Goal: Information Seeking & Learning: Stay updated

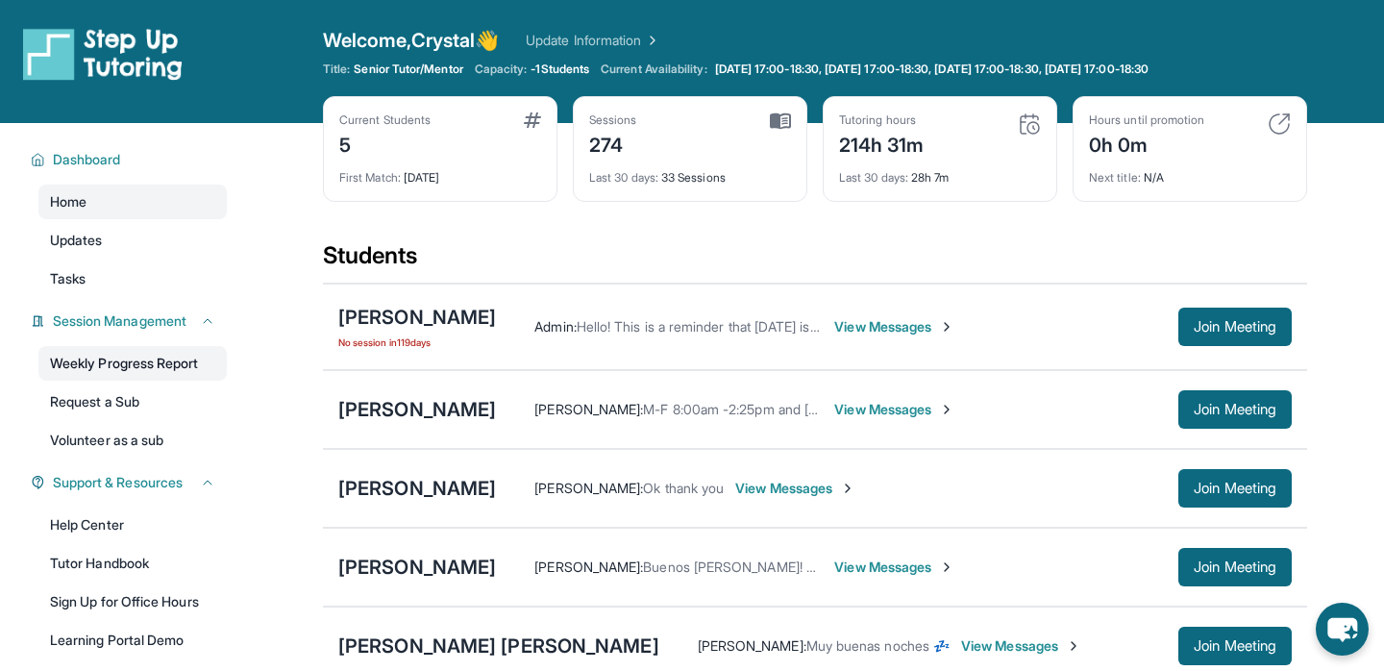
click at [173, 358] on link "Weekly Progress Report" at bounding box center [132, 363] width 188 height 35
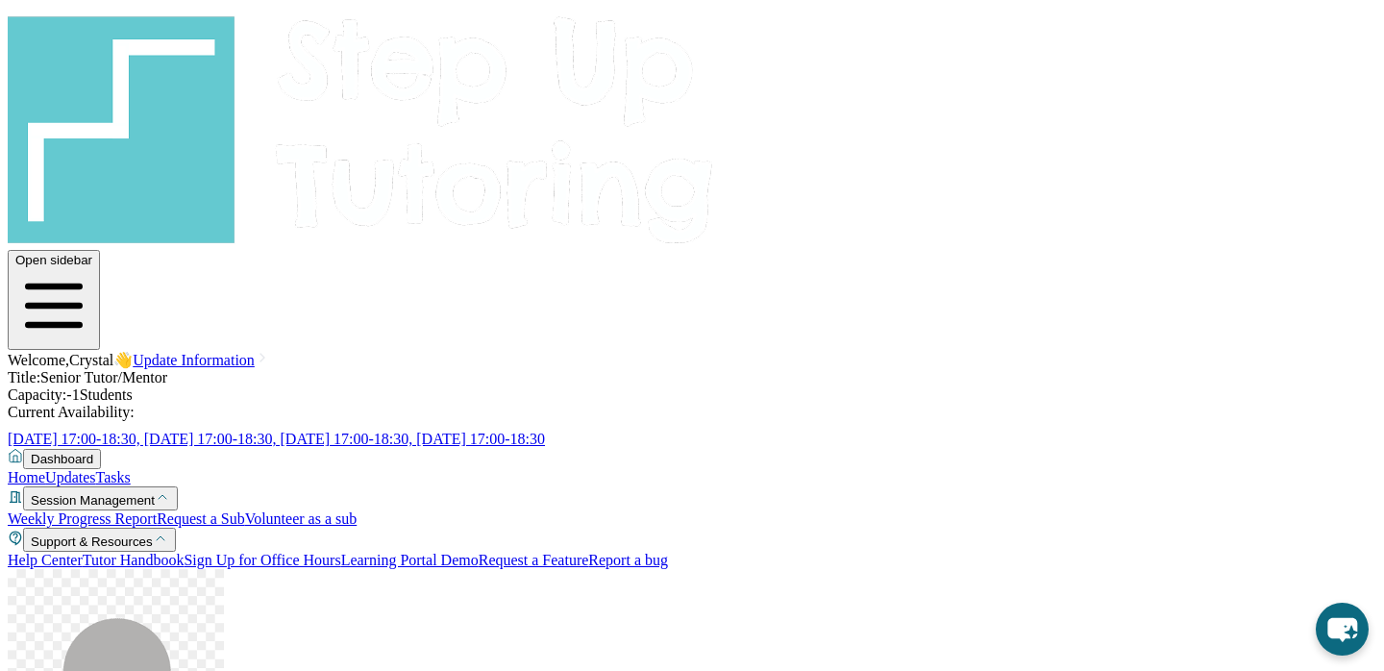
click at [95, 469] on link "Updates" at bounding box center [70, 477] width 50 height 16
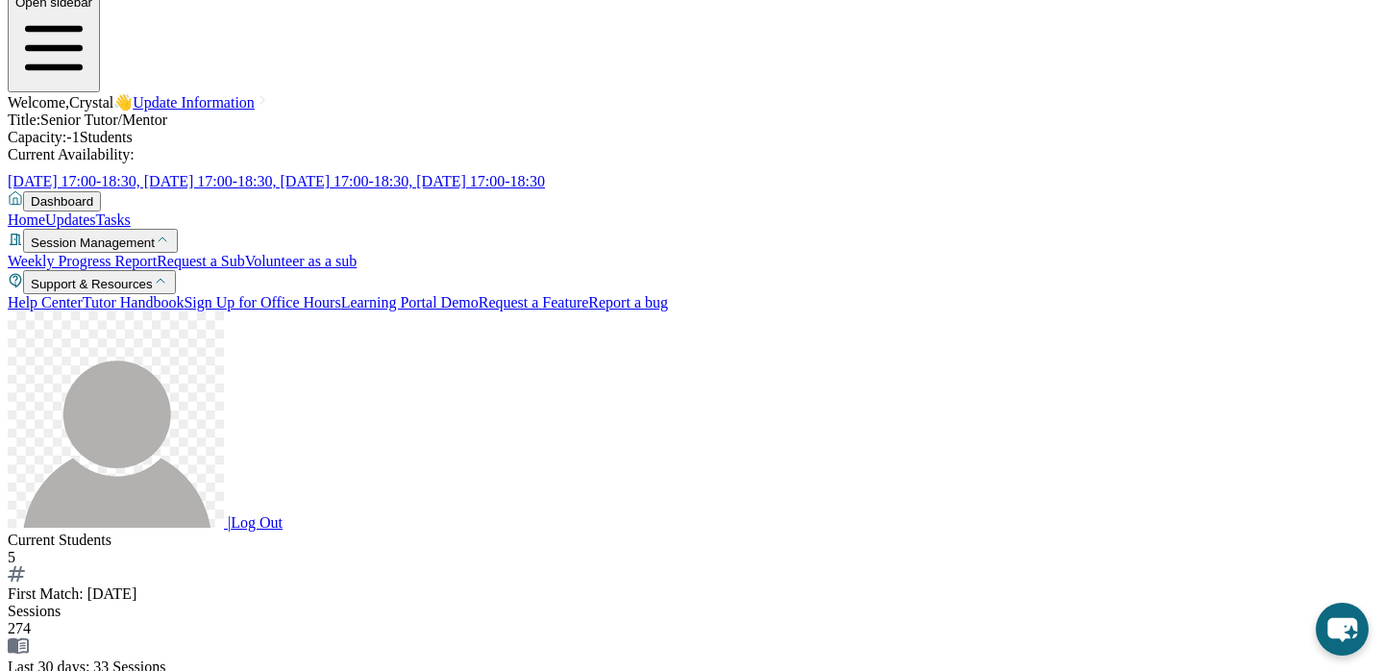
scroll to position [1147, 0]
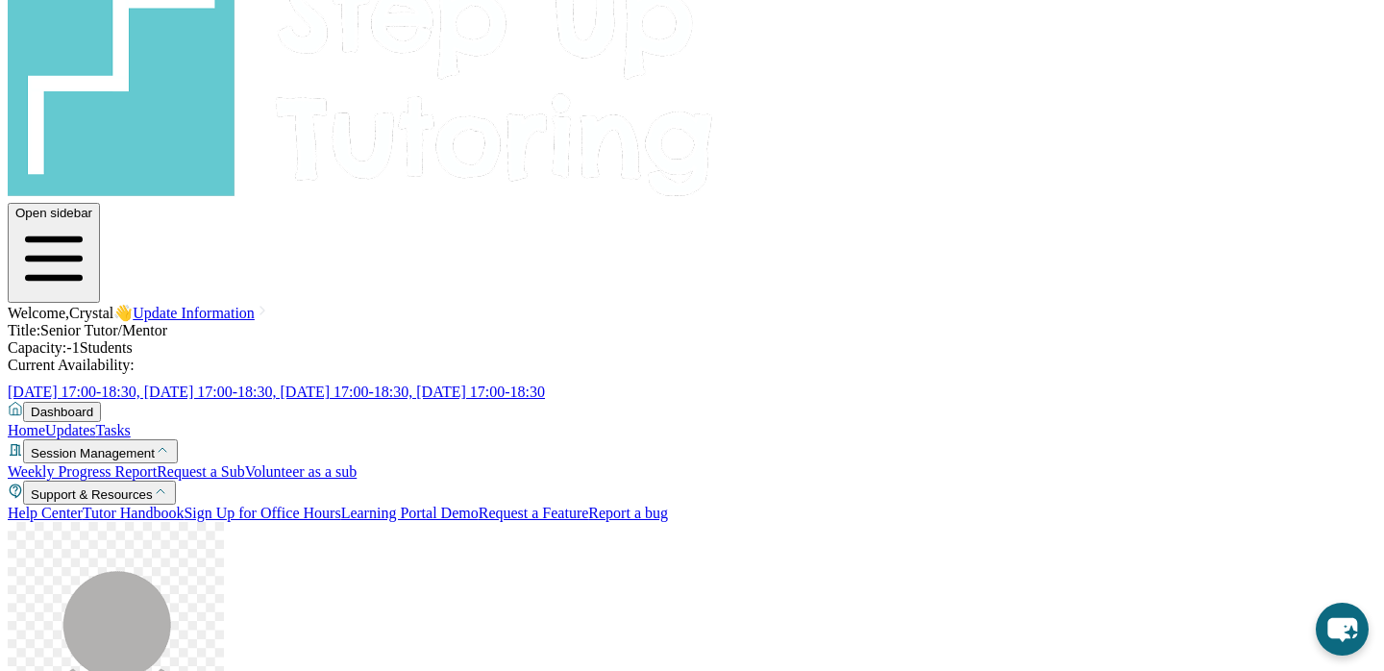
scroll to position [39, 0]
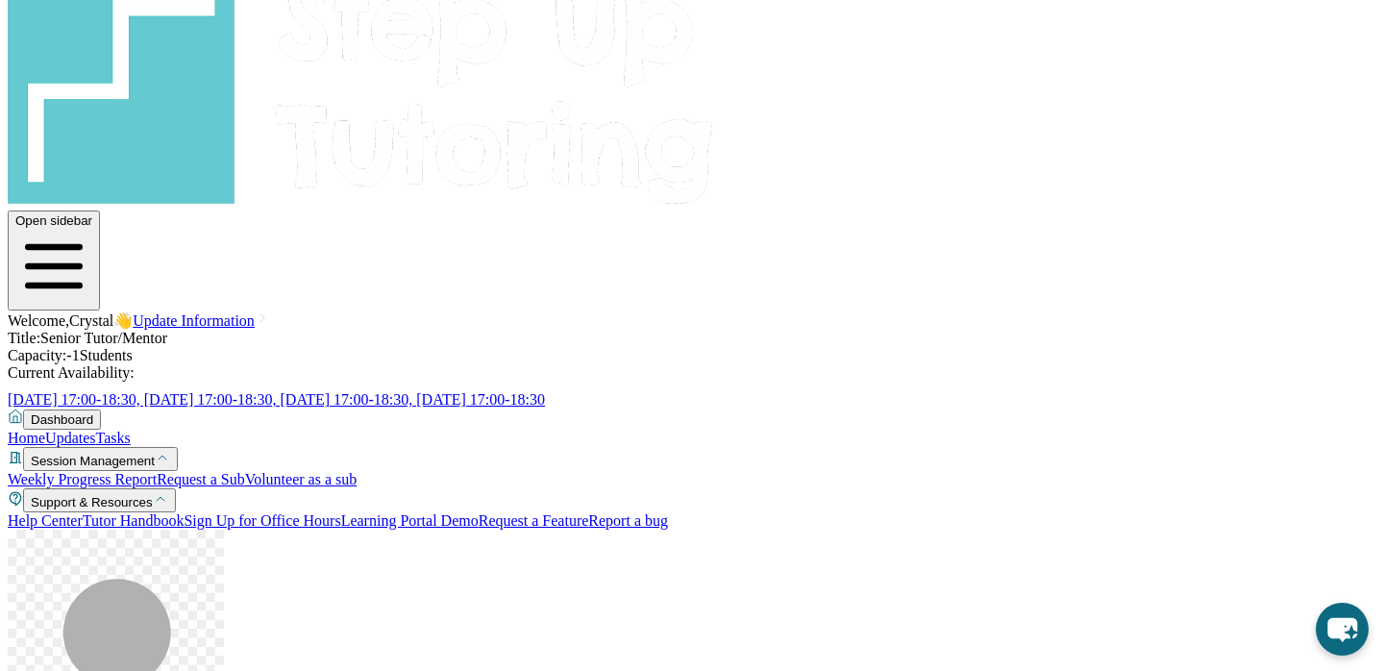
click at [131, 429] on link "Tasks" at bounding box center [113, 437] width 35 height 16
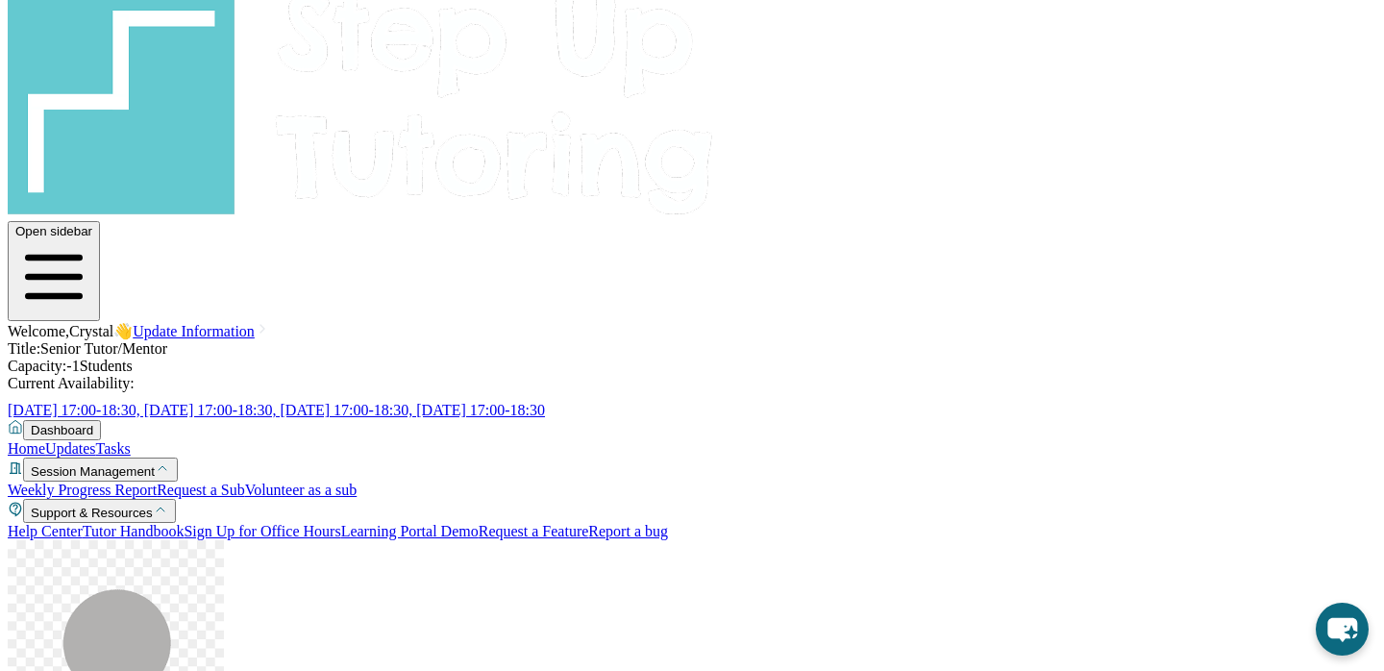
scroll to position [0, 0]
